Goal: Book appointment/travel/reservation

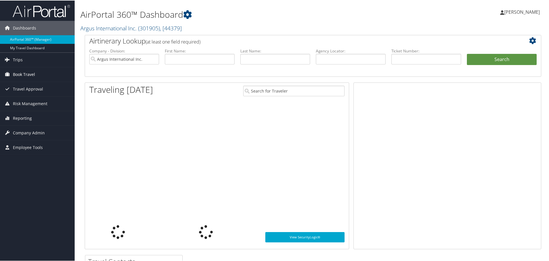
click at [21, 73] on span "Book Travel" at bounding box center [24, 74] width 22 height 14
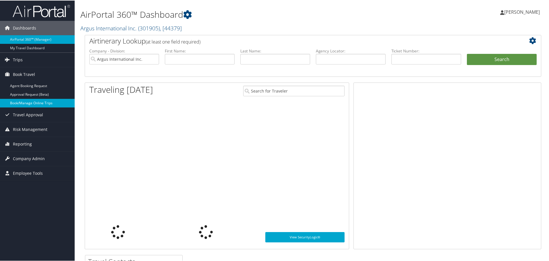
click at [23, 101] on link "Book/Manage Online Trips" at bounding box center [37, 102] width 75 height 9
